Goal: Information Seeking & Learning: Learn about a topic

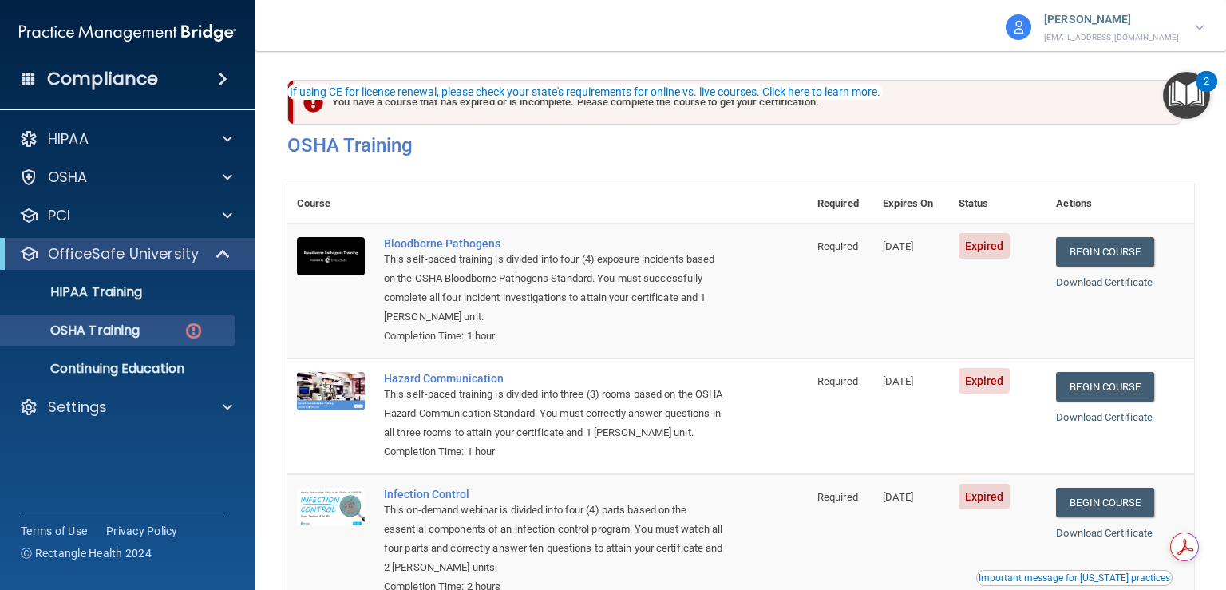
scroll to position [80, 0]
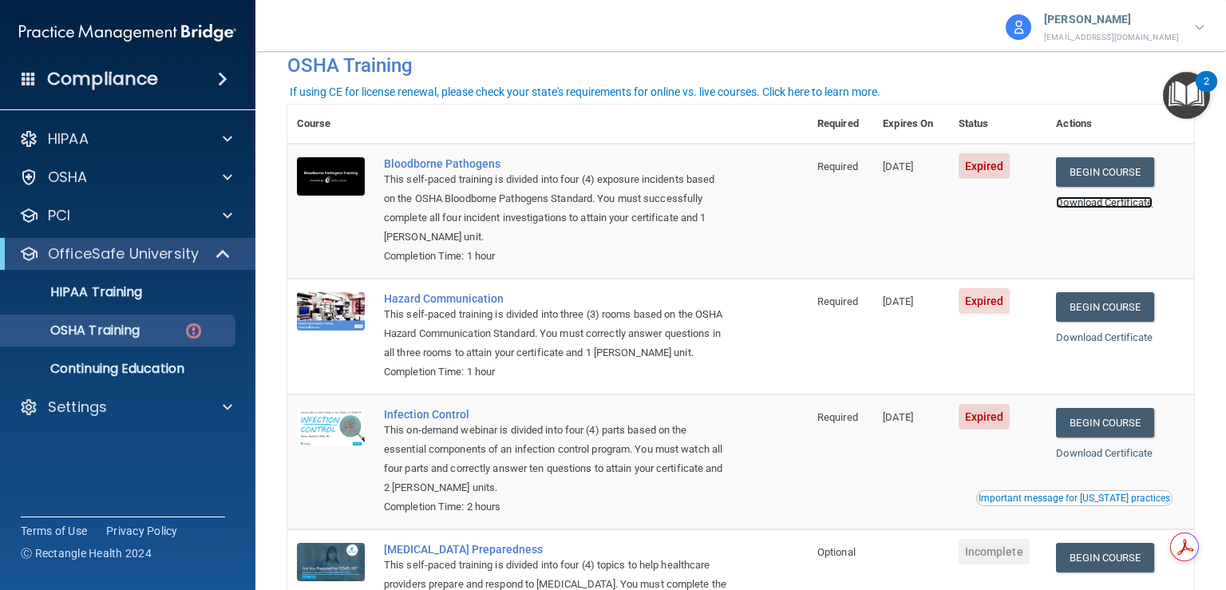
click at [1113, 205] on link "Download Certificate" at bounding box center [1104, 202] width 97 height 12
click at [1114, 202] on link "Download Certificate" at bounding box center [1104, 202] width 97 height 12
click at [1112, 176] on link "Begin Course" at bounding box center [1104, 172] width 97 height 30
click at [218, 76] on span at bounding box center [223, 78] width 10 height 19
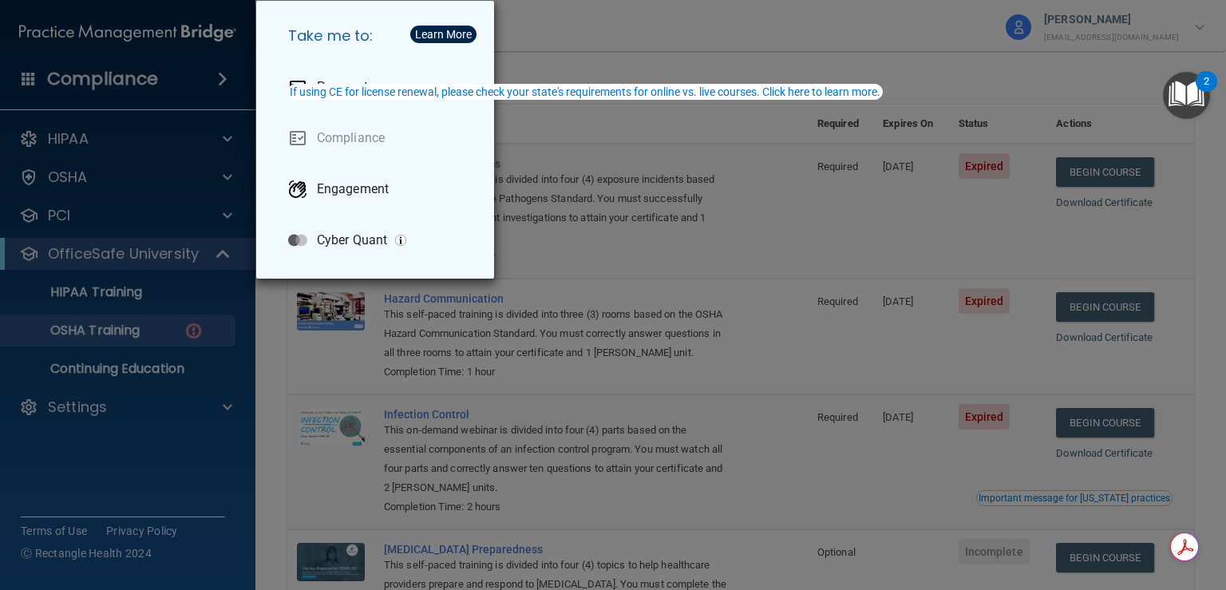
click at [350, 92] on div "If using CE for license renewal, please check your state's requirements for onl…" at bounding box center [585, 91] width 591 height 11
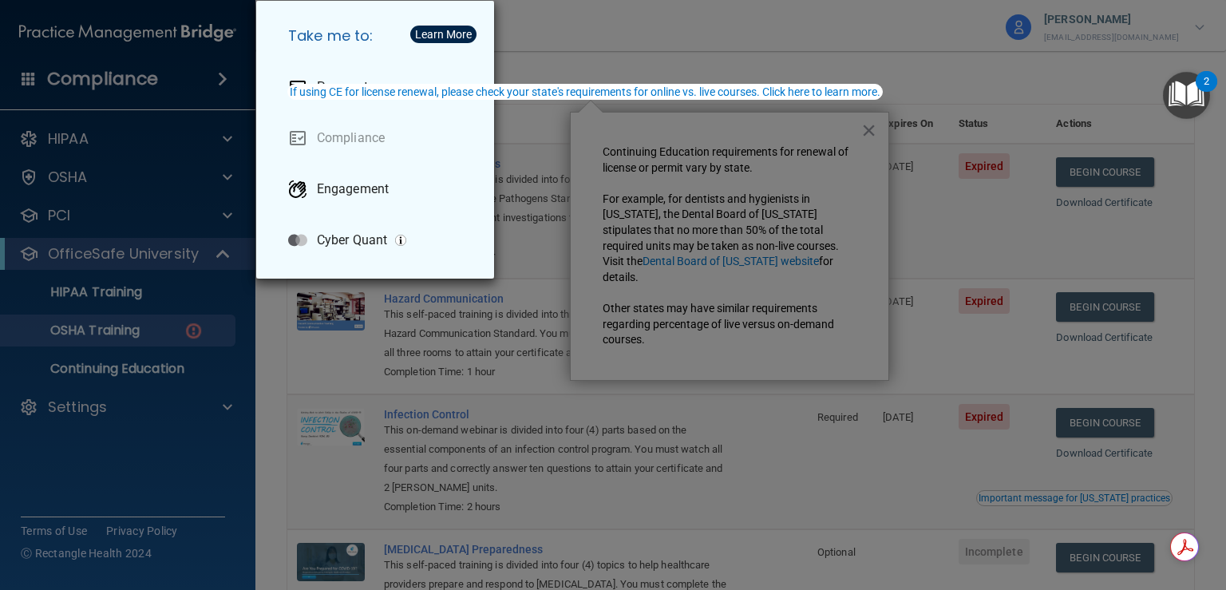
click at [357, 38] on h5 "Take me to:" at bounding box center [378, 36] width 206 height 45
click at [645, 210] on div "Take me to: Payments Compliance Engagement Cyber Quant" at bounding box center [613, 295] width 1226 height 590
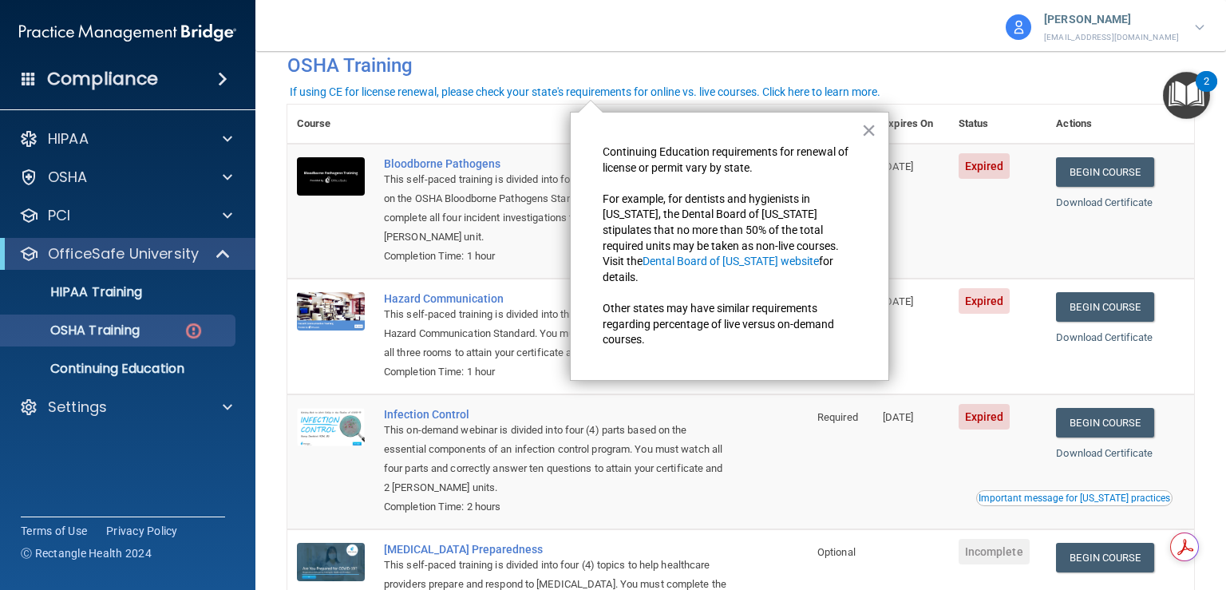
click at [136, 77] on h4 "Compliance" at bounding box center [102, 79] width 111 height 22
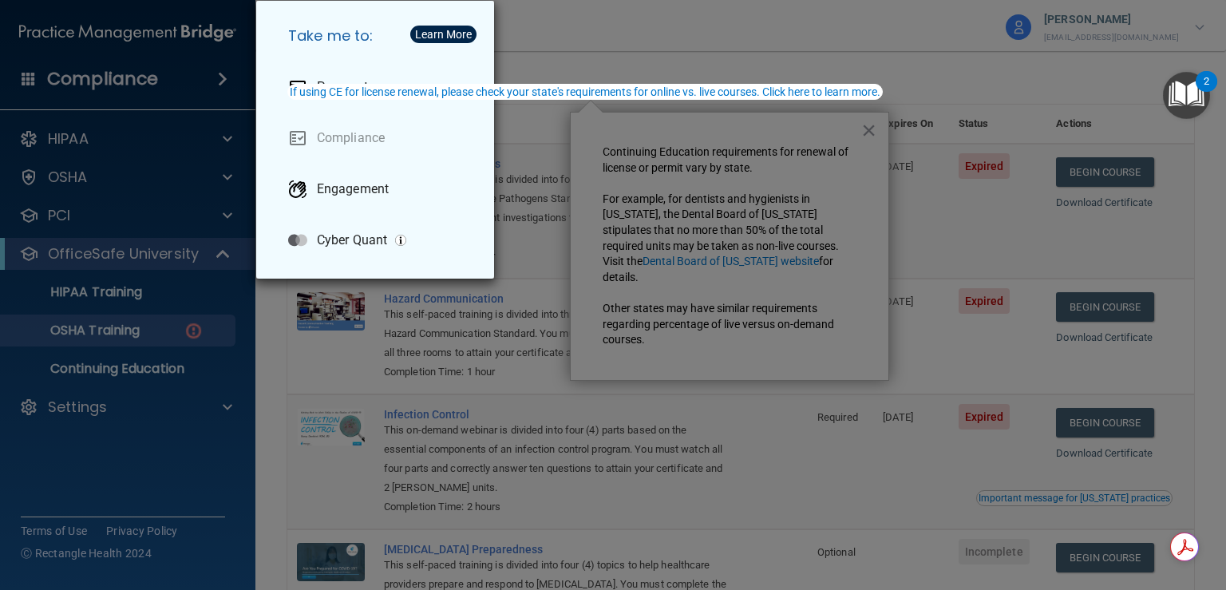
click at [319, 87] on div "If using CE for license renewal, please check your state's requirements for onl…" at bounding box center [585, 91] width 591 height 11
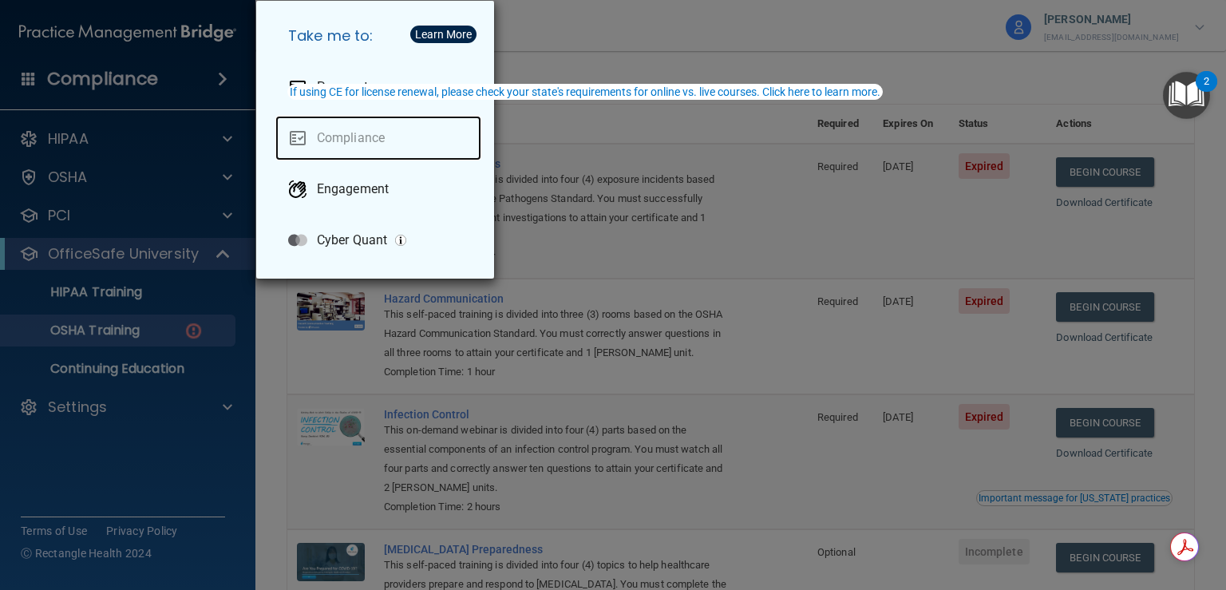
click at [378, 122] on link "Compliance" at bounding box center [378, 138] width 206 height 45
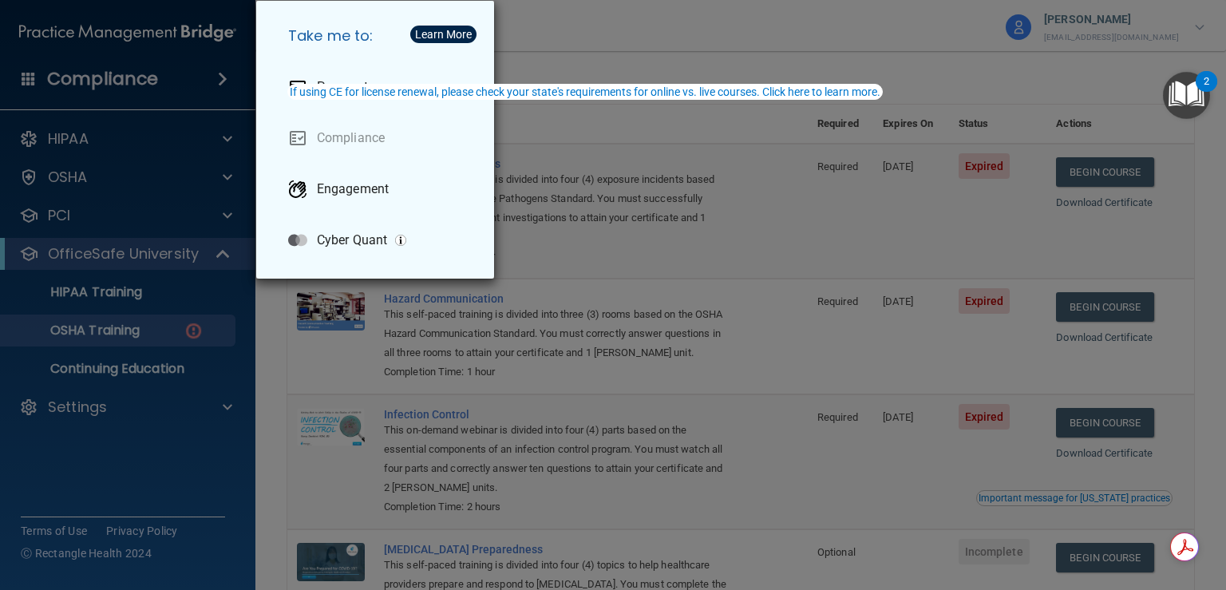
click at [580, 15] on div "Take me to: Payments Compliance Engagement Cyber Quant" at bounding box center [613, 295] width 1226 height 590
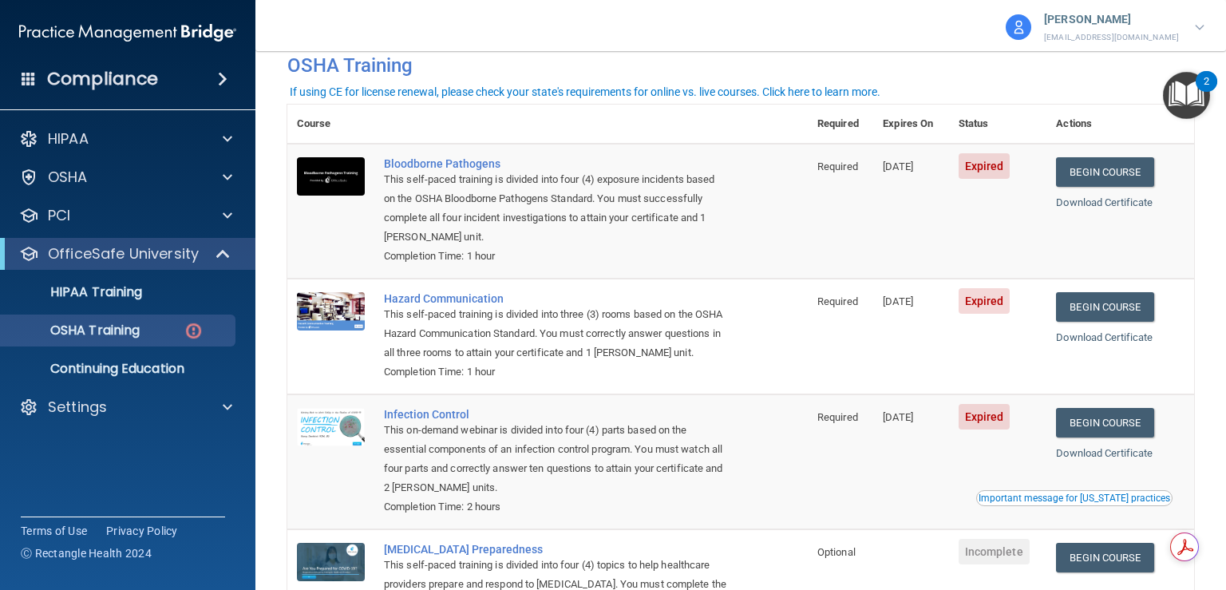
click at [227, 75] on span at bounding box center [223, 78] width 10 height 19
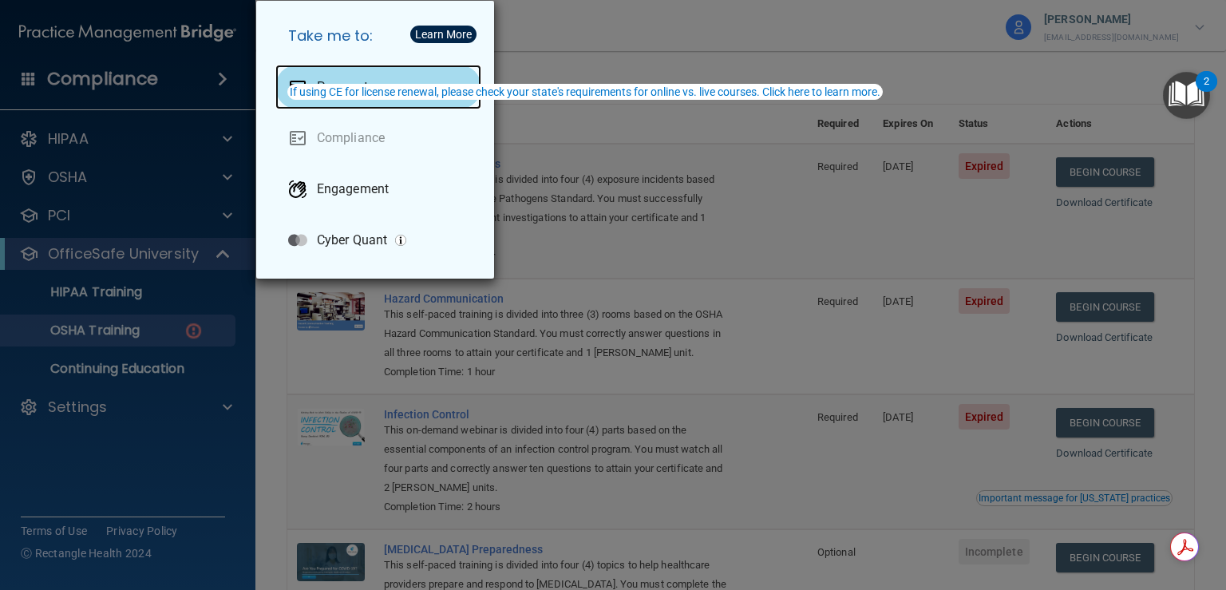
click at [300, 107] on div "Payments" at bounding box center [378, 87] width 206 height 45
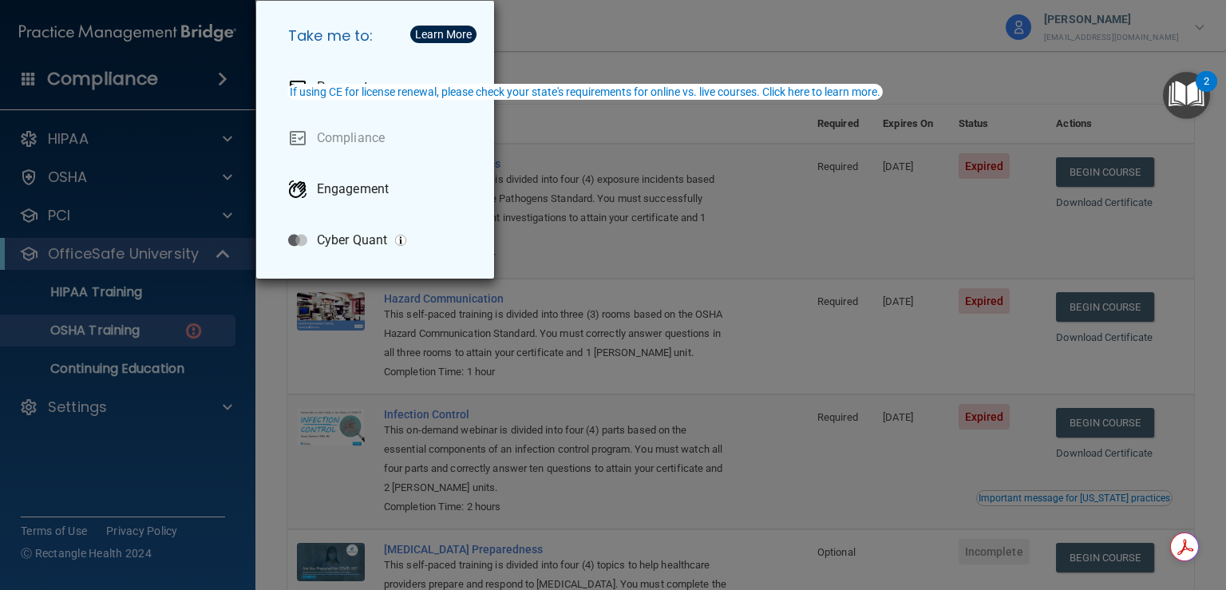
click at [670, 32] on div "Take me to: Payments Compliance Engagement Cyber Quant" at bounding box center [613, 295] width 1226 height 590
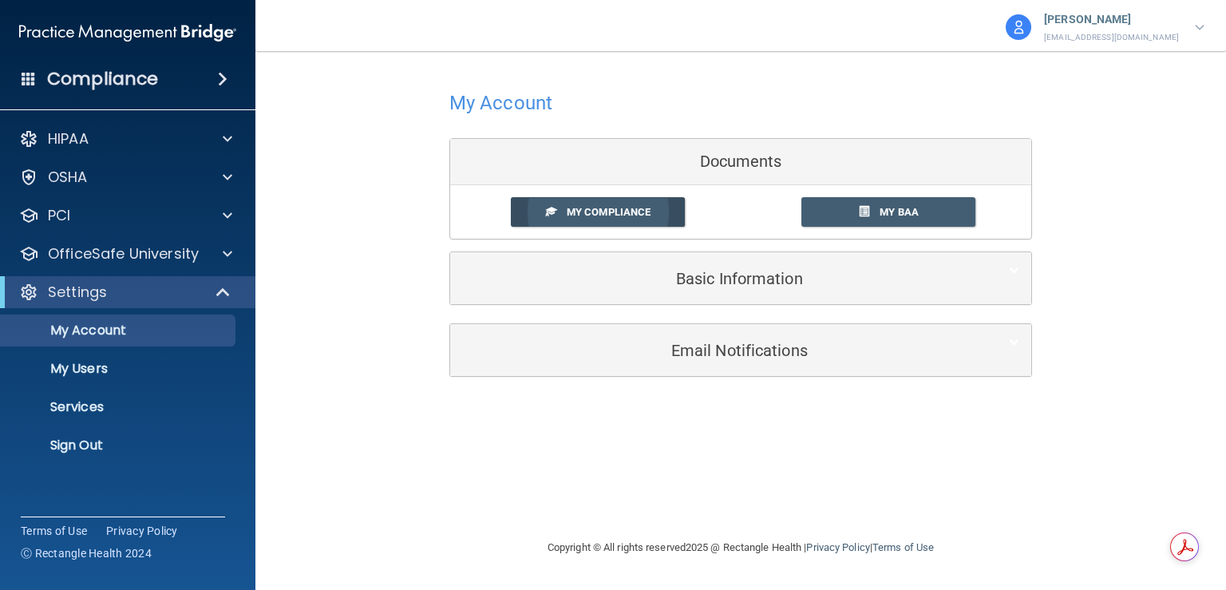
click at [626, 218] on link "My Compliance" at bounding box center [598, 212] width 175 height 30
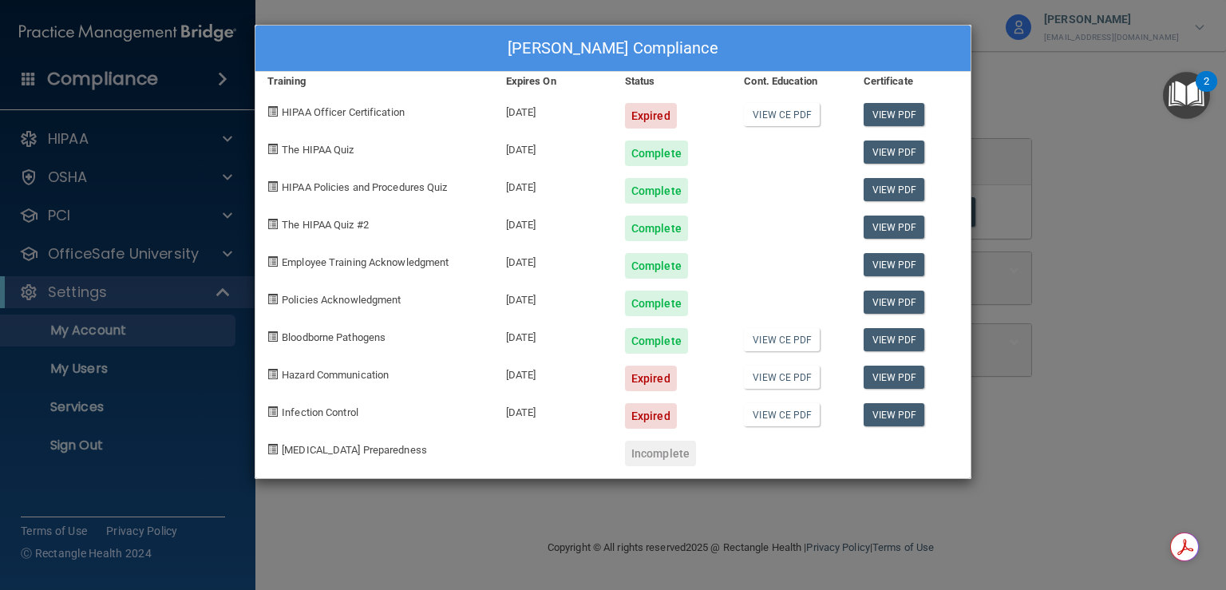
click at [1069, 135] on div "Breanna Slaughter's Compliance Training Expires On Status Cont. Education Certi…" at bounding box center [613, 295] width 1226 height 590
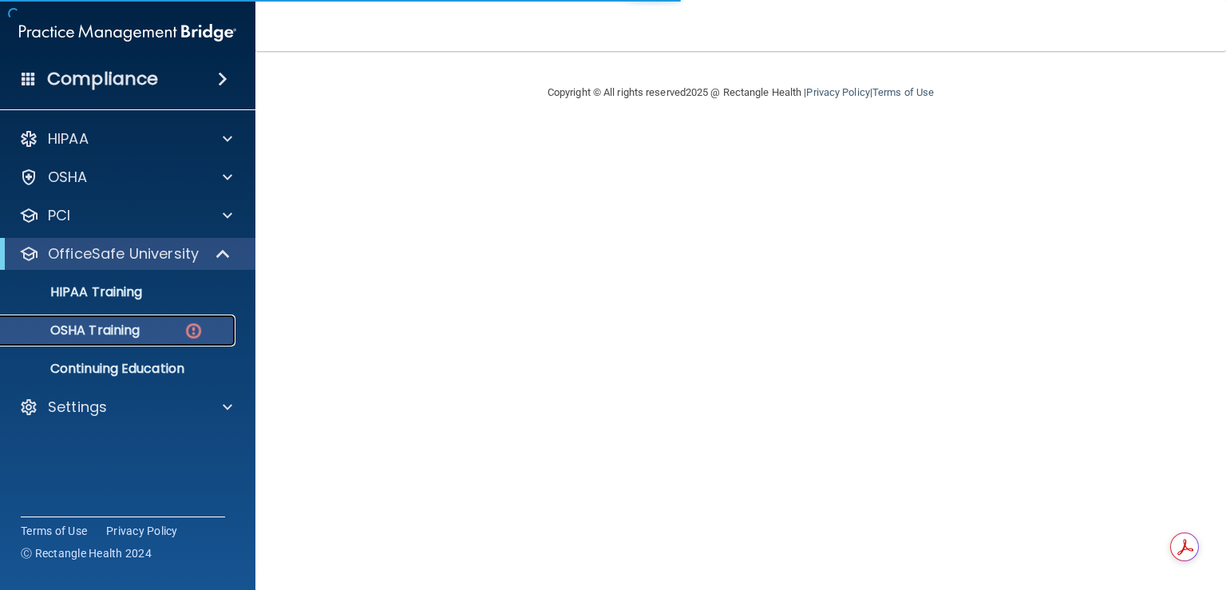
click at [99, 326] on p "OSHA Training" at bounding box center [74, 330] width 129 height 16
